Goal: Transaction & Acquisition: Purchase product/service

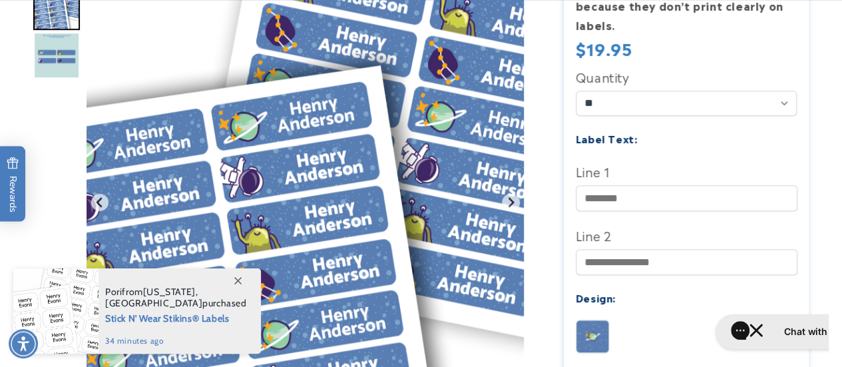
scroll to position [466, 0]
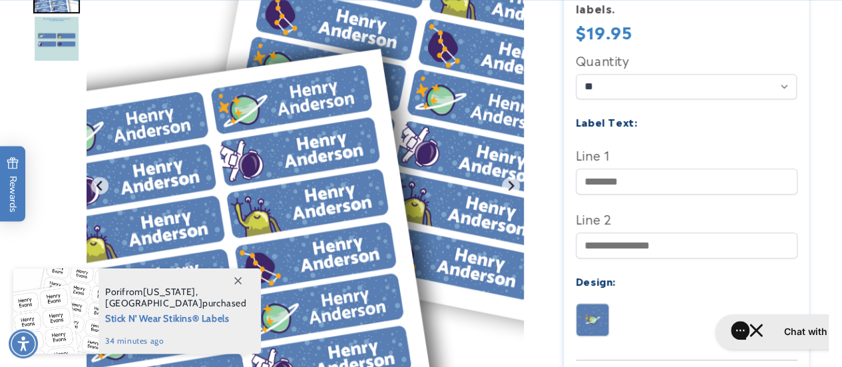
click at [241, 281] on icon at bounding box center [237, 280] width 7 height 7
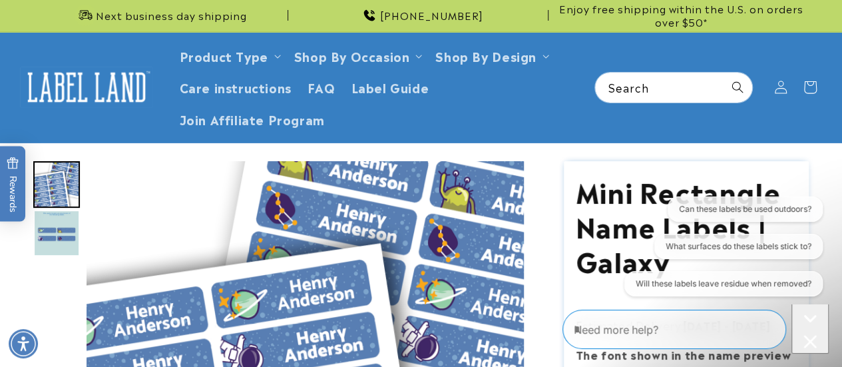
scroll to position [0, 0]
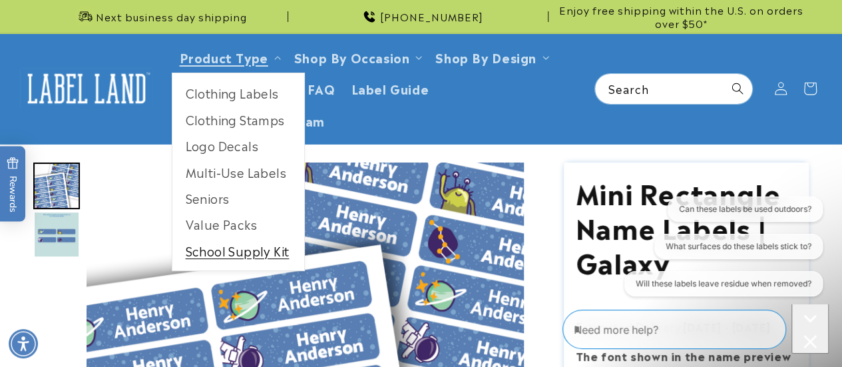
click at [220, 248] on link "School Supply Kit" at bounding box center [238, 251] width 132 height 26
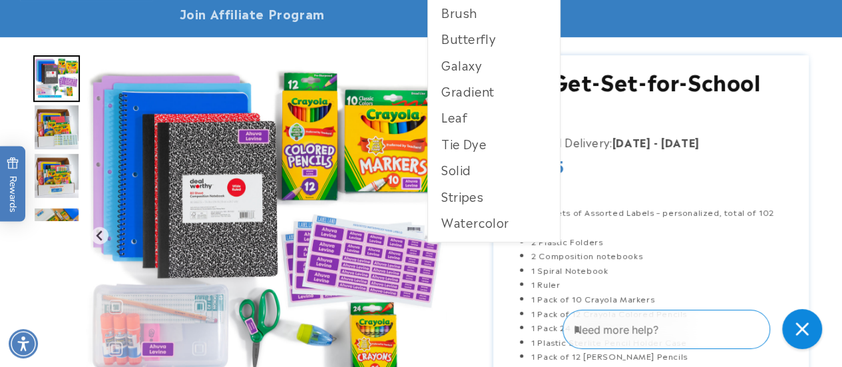
scroll to position [133, 0]
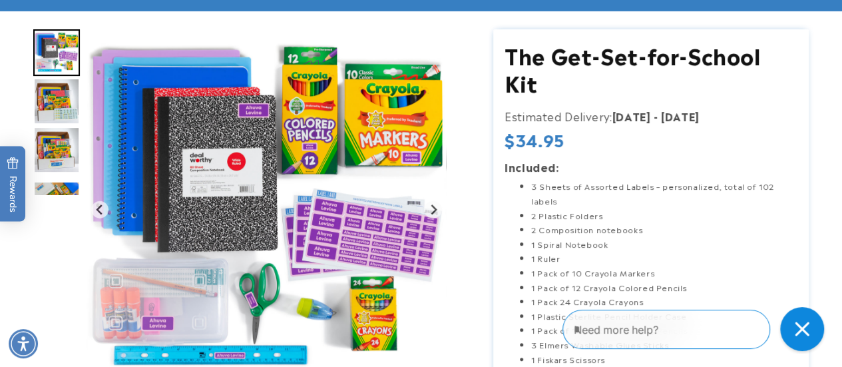
click at [806, 326] on icon "Close gorgias live chat" at bounding box center [801, 328] width 15 height 15
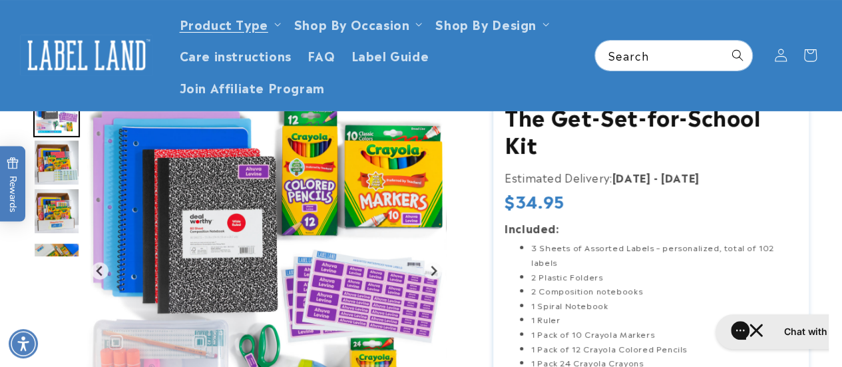
scroll to position [67, 0]
